Goal: Task Accomplishment & Management: Use online tool/utility

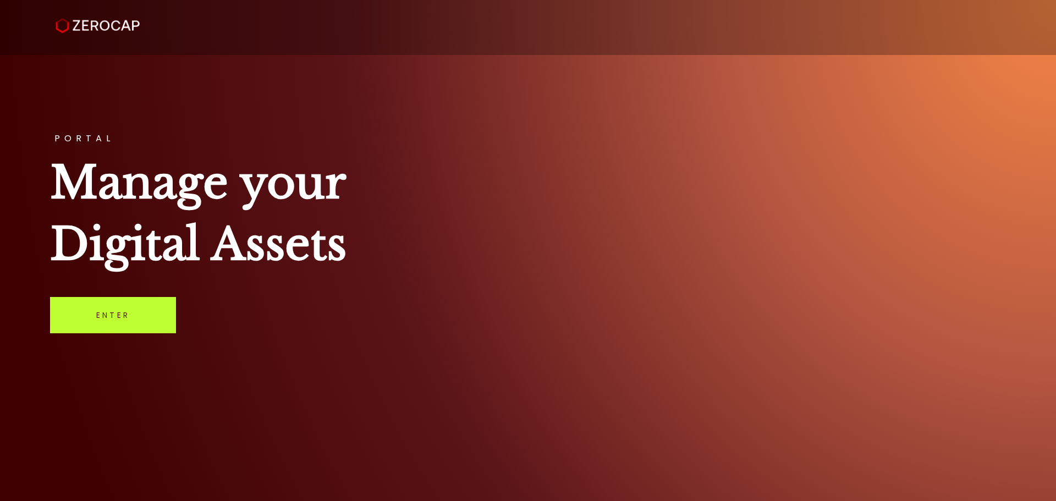
click at [118, 311] on link "Enter" at bounding box center [113, 315] width 126 height 36
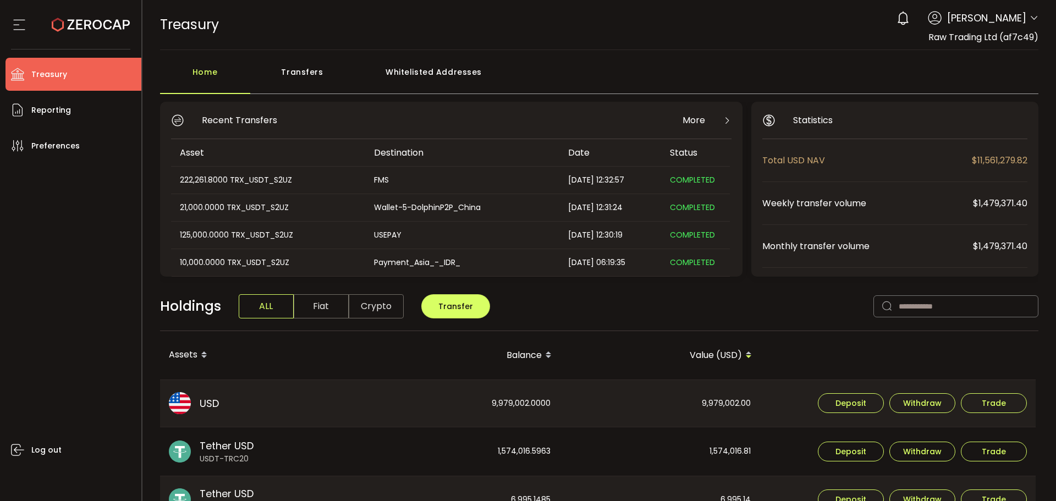
click at [316, 77] on div "Transfers" at bounding box center [302, 77] width 104 height 33
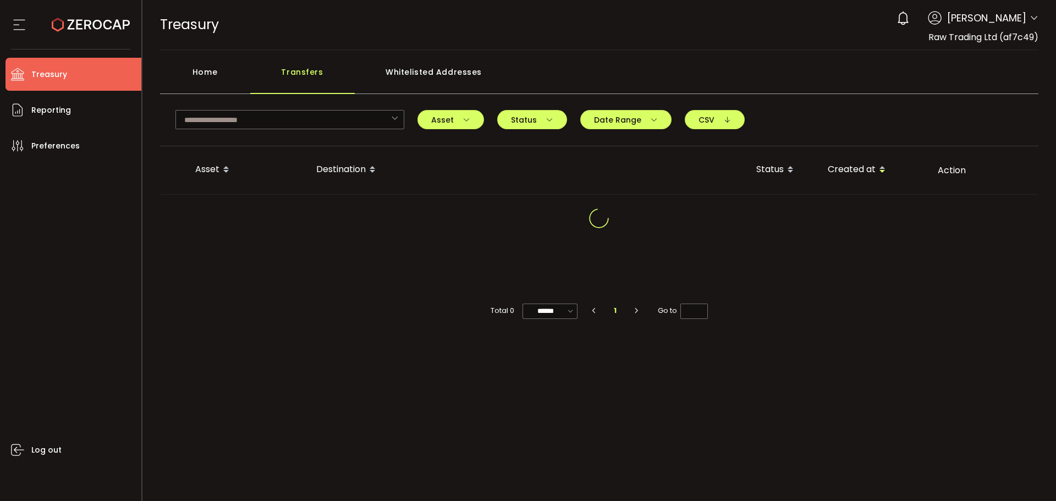
click at [218, 71] on div "Home" at bounding box center [205, 77] width 90 height 33
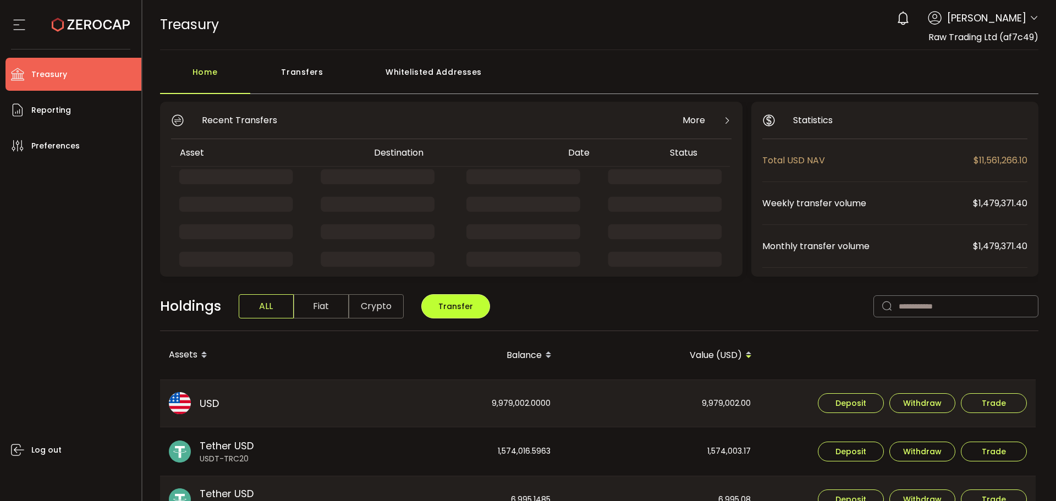
click at [454, 308] on span "Transfer" at bounding box center [455, 306] width 35 height 11
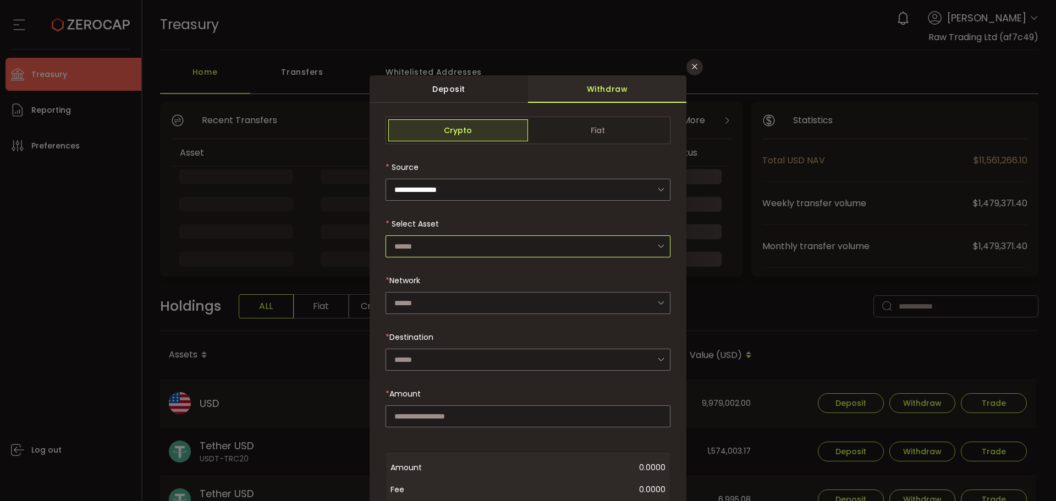
click at [527, 246] on input "dialog" at bounding box center [528, 246] width 285 height 22
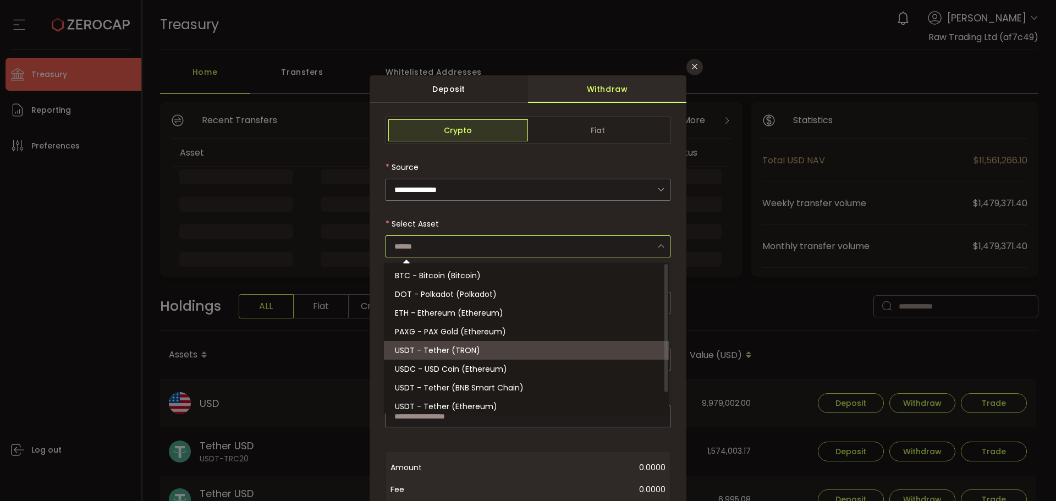
click at [460, 348] on span "USDT - Tether (TRON)" at bounding box center [437, 350] width 85 height 11
type input "**********"
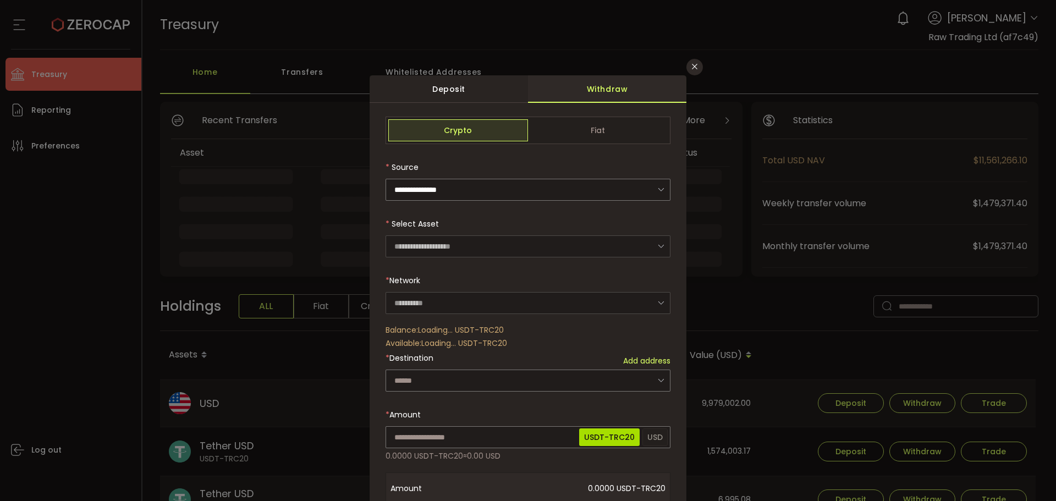
type input "****"
click at [423, 376] on input "dialog" at bounding box center [528, 381] width 285 height 22
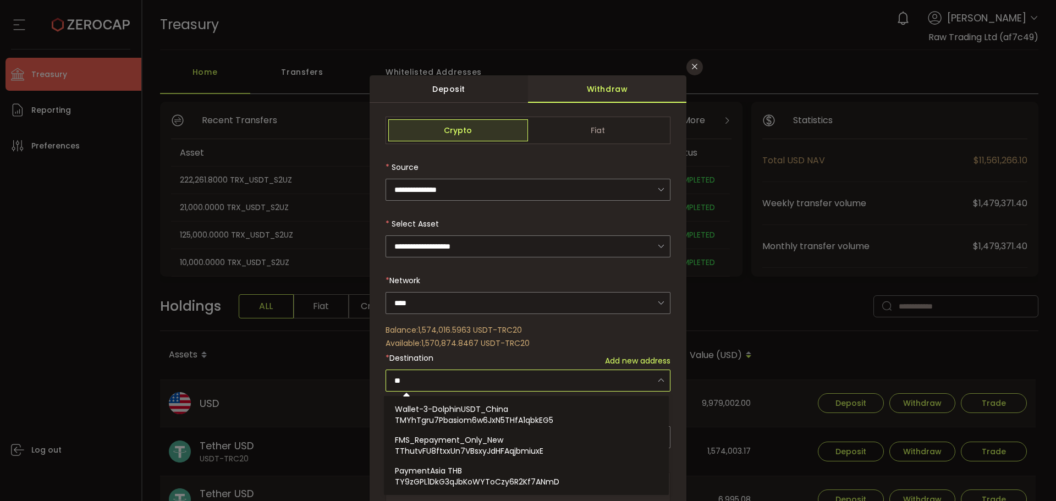
type input "*"
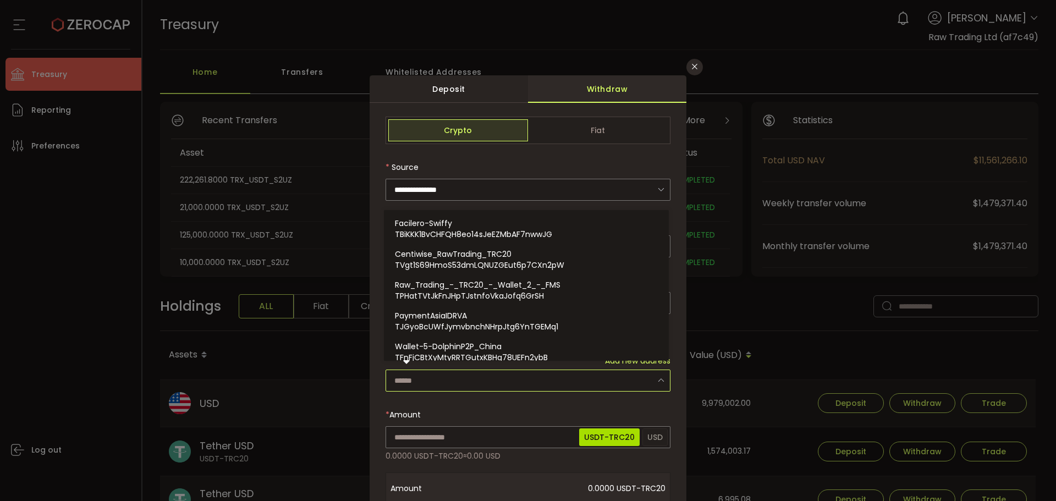
type input "*"
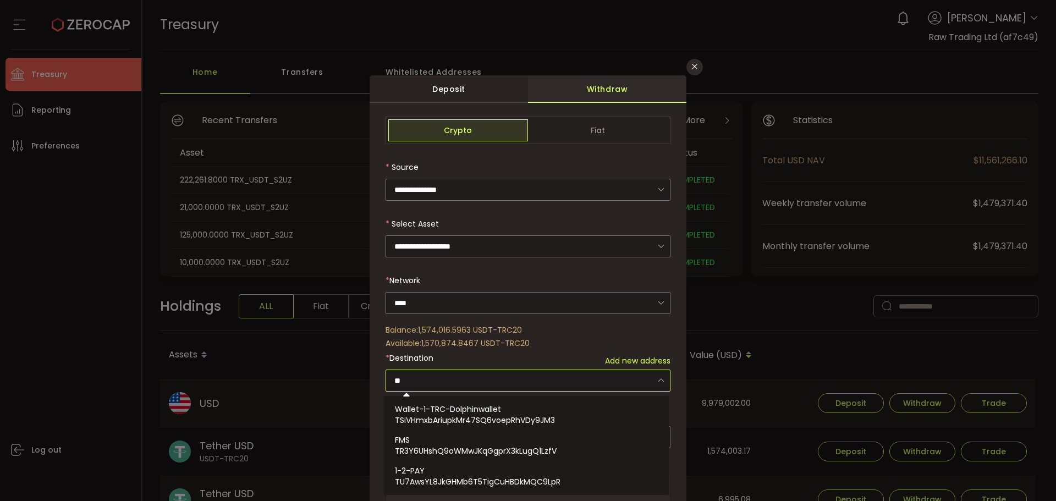
type input "*"
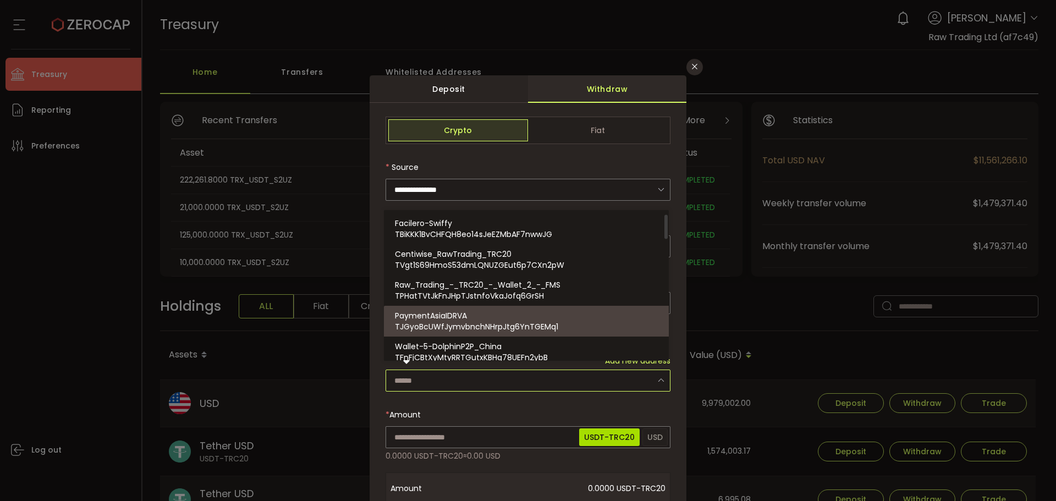
scroll to position [385, 0]
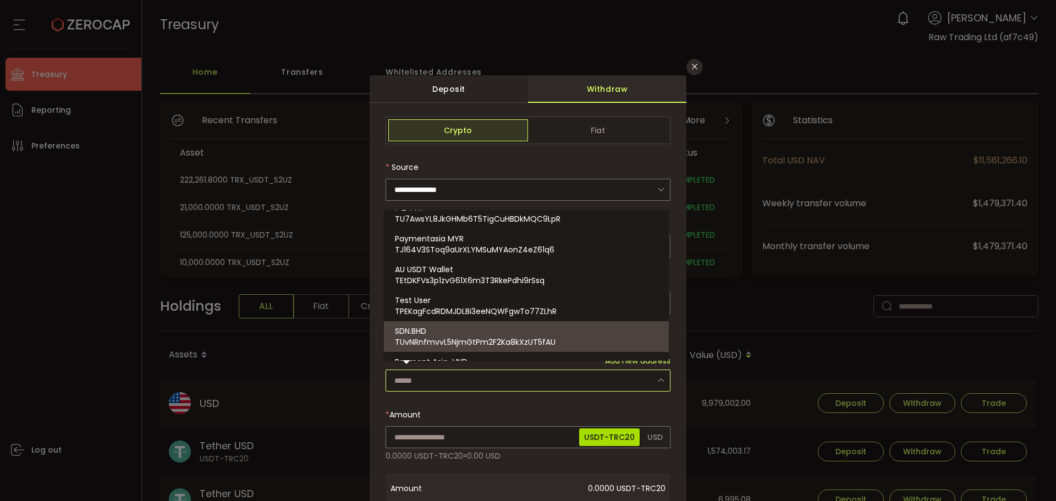
click at [459, 375] on input "dialog" at bounding box center [528, 381] width 285 height 22
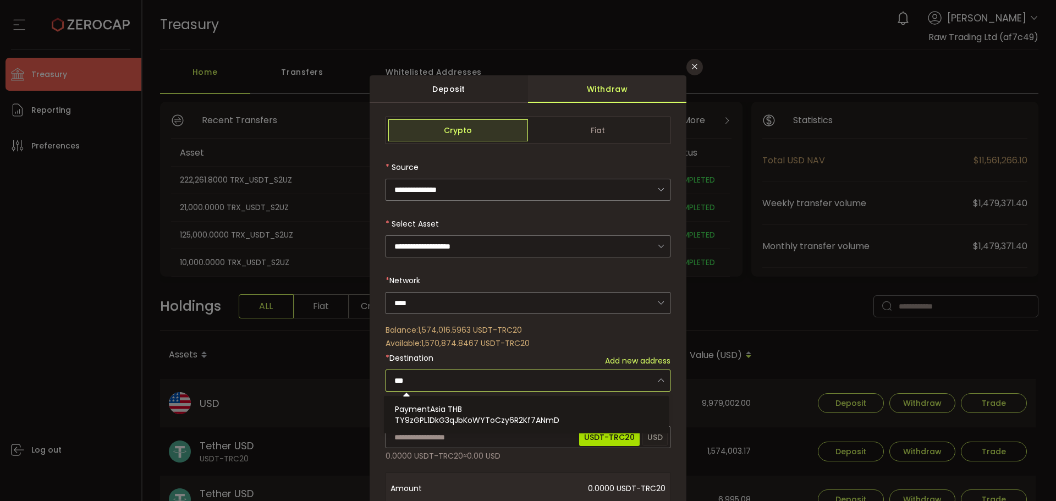
type input "***"
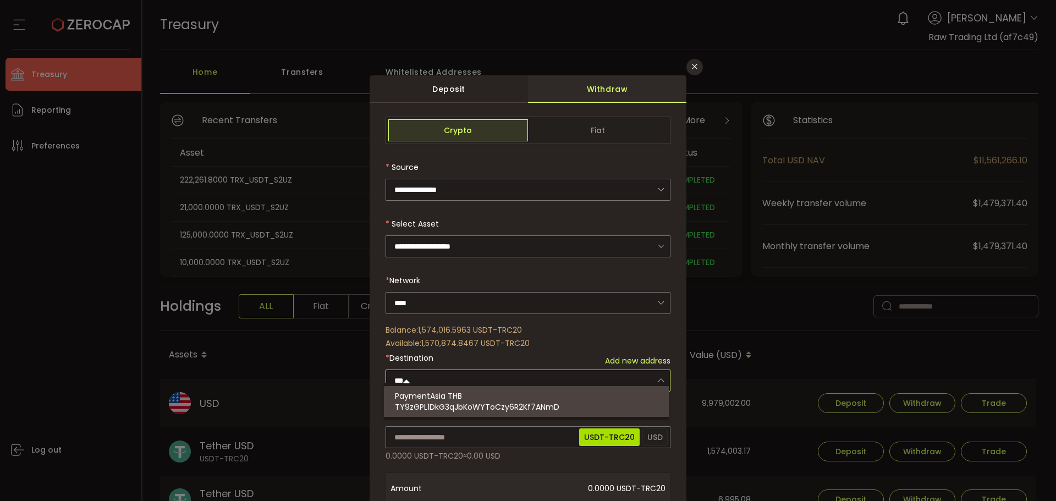
scroll to position [55, 0]
